Goal: Task Accomplishment & Management: Manage account settings

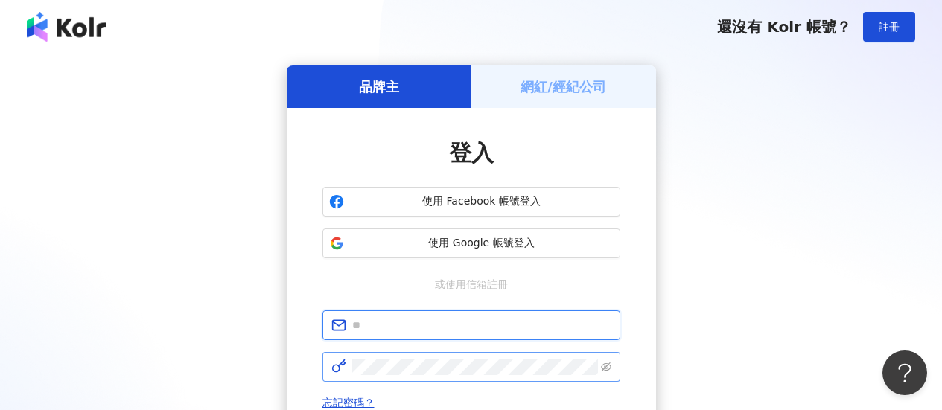
type input "**********"
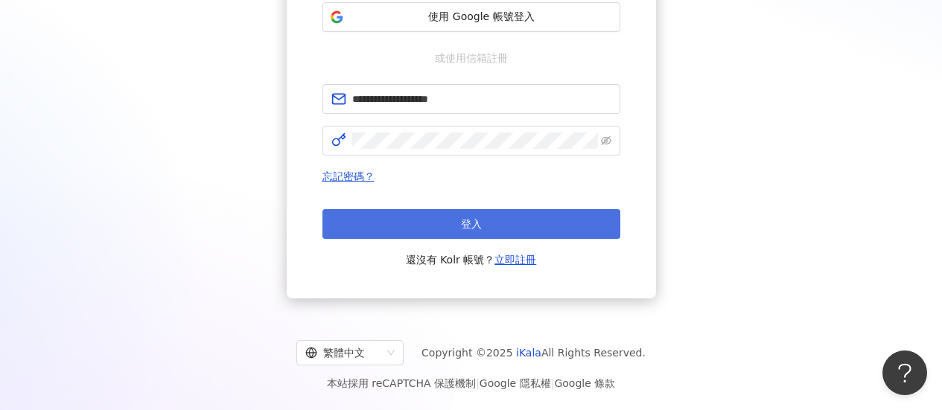
click at [493, 238] on button "登入" at bounding box center [471, 224] width 298 height 30
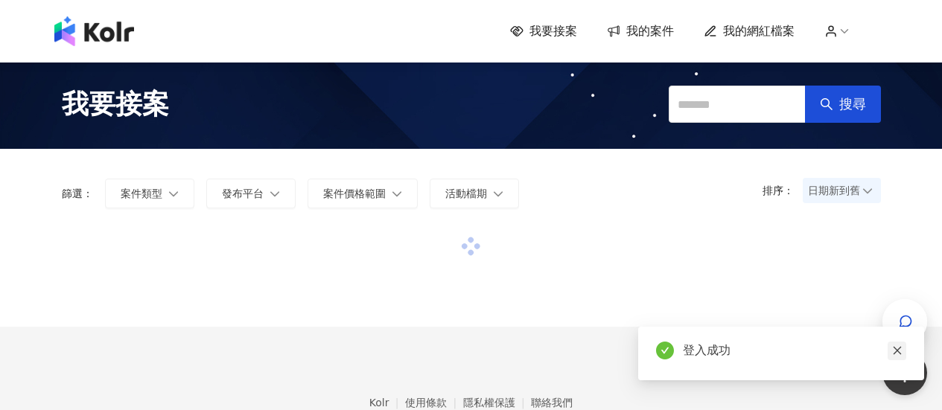
click at [900, 346] on icon "close" at bounding box center [897, 350] width 10 height 10
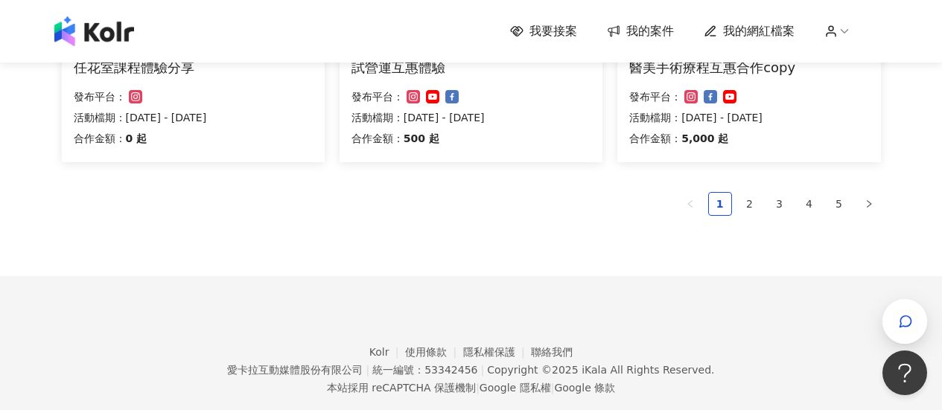
scroll to position [1139, 0]
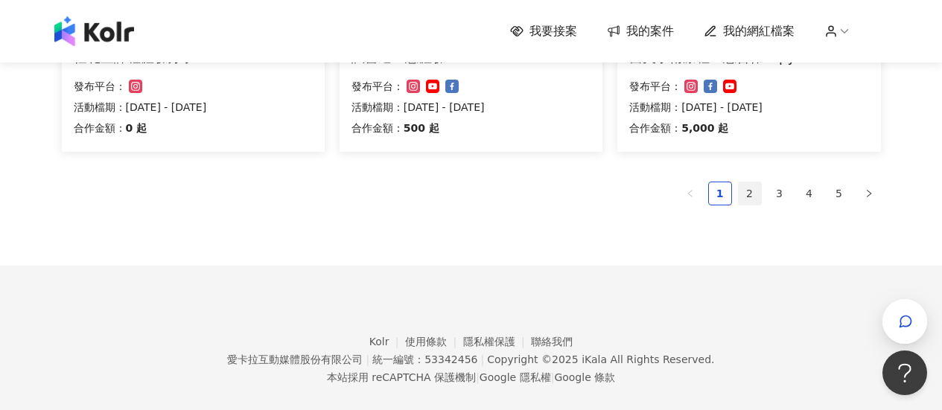
click at [756, 182] on link "2" at bounding box center [750, 193] width 22 height 22
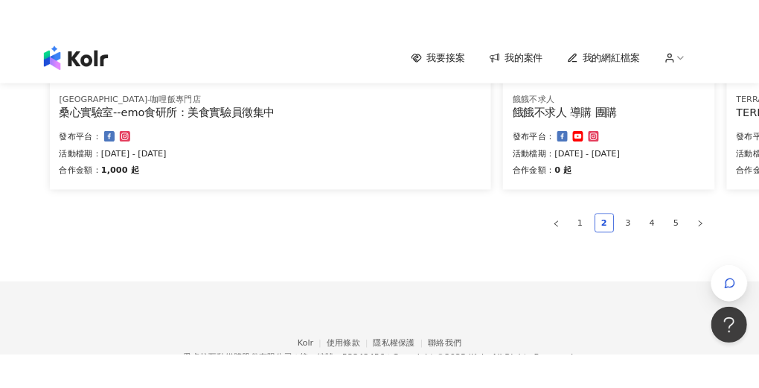
scroll to position [1089, 0]
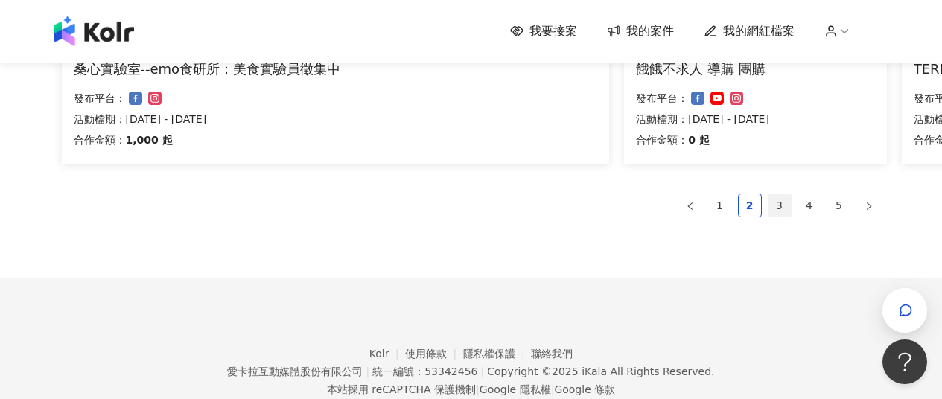
click at [781, 208] on link "3" at bounding box center [779, 205] width 22 height 22
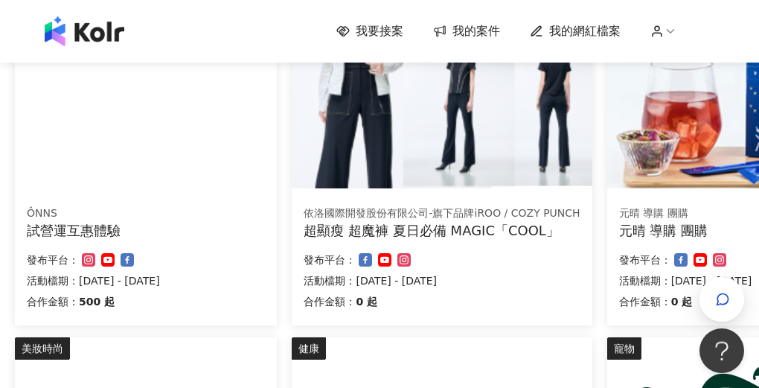
scroll to position [1103, 0]
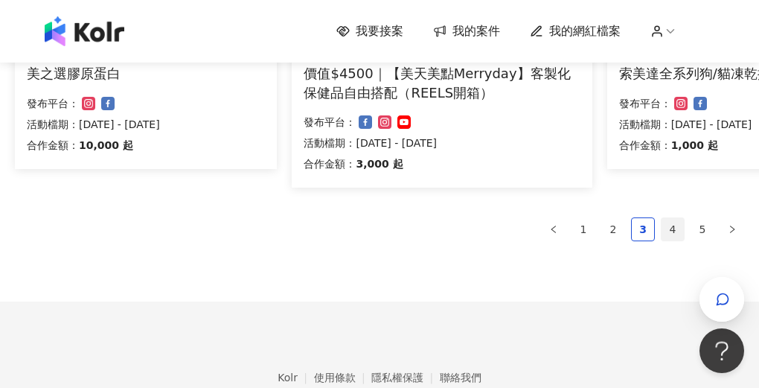
click at [682, 240] on link "4" at bounding box center [673, 229] width 22 height 22
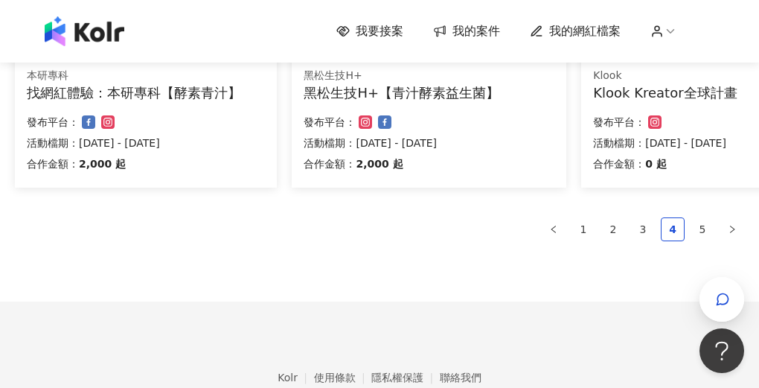
scroll to position [1100, 0]
